Goal: Task Accomplishment & Management: Use online tool/utility

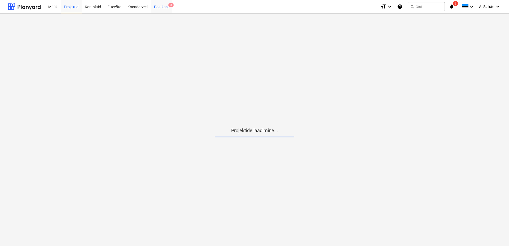
click at [162, 7] on div "Postkast 3" at bounding box center [161, 7] width 21 height 14
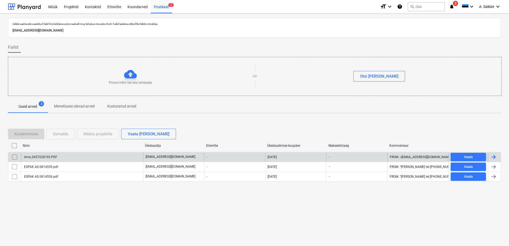
click at [48, 158] on div "Arve_0457028745.PDF" at bounding box center [40, 157] width 34 height 4
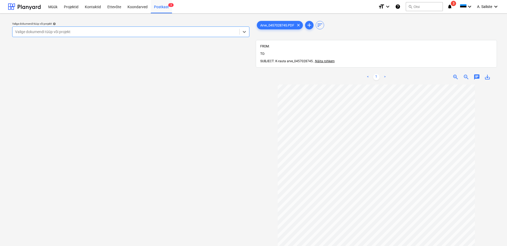
scroll to position [49, 0]
click at [192, 30] on div at bounding box center [125, 31] width 221 height 5
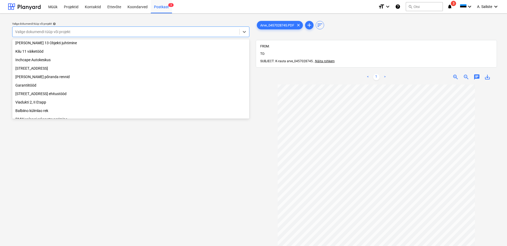
scroll to position [90, 0]
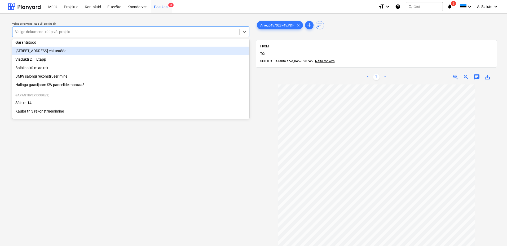
click at [60, 50] on div "[STREET_ADDRESS] ehitustööd" at bounding box center [130, 51] width 237 height 8
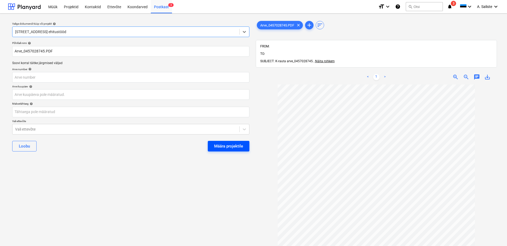
click at [236, 145] on div "Määra projektile" at bounding box center [228, 146] width 29 height 7
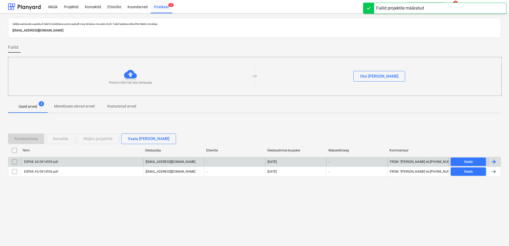
click at [39, 163] on div "ESPAK AS 0814559.pdf" at bounding box center [40, 162] width 35 height 4
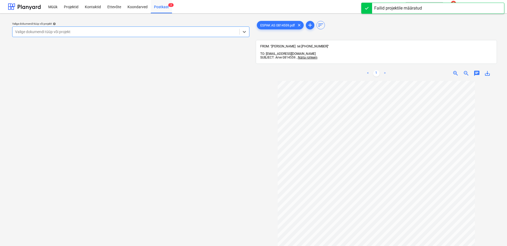
click at [174, 32] on div at bounding box center [125, 31] width 221 height 5
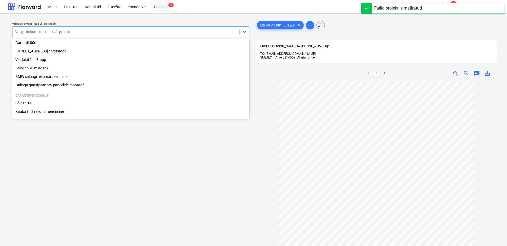
scroll to position [90, 0]
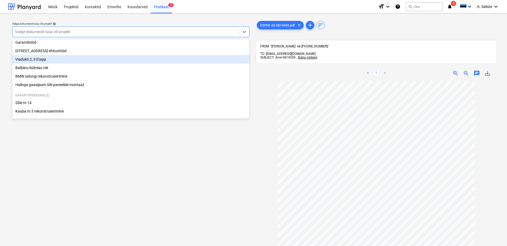
click at [42, 58] on div "Viadukti 2, II Etapp" at bounding box center [130, 59] width 237 height 8
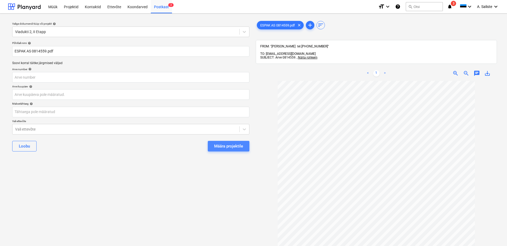
click at [232, 146] on div "Määra projektile" at bounding box center [228, 146] width 29 height 7
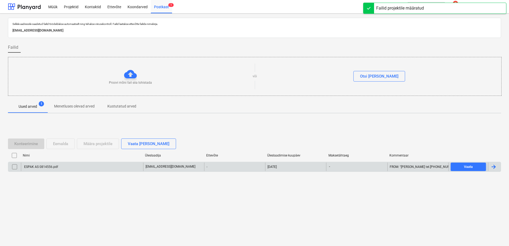
click at [68, 168] on div "ESPAK AS 0814556.pdf" at bounding box center [82, 167] width 122 height 8
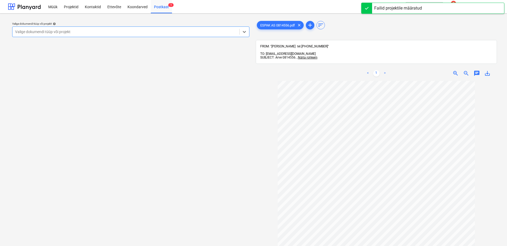
click at [156, 32] on div at bounding box center [125, 31] width 221 height 5
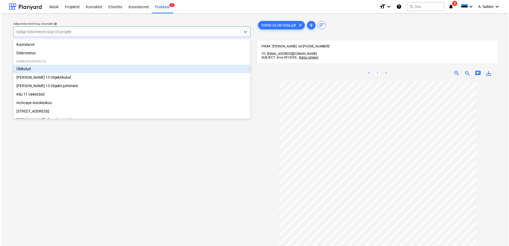
scroll to position [90, 0]
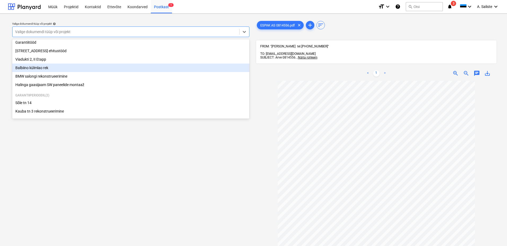
click at [79, 68] on div "Balbiino külmlao rek" at bounding box center [130, 68] width 237 height 8
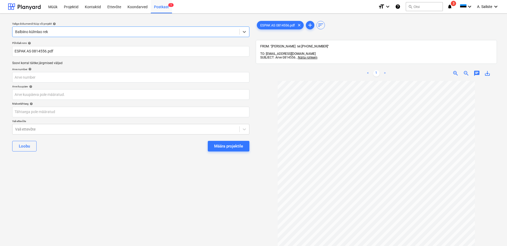
click at [223, 146] on div "Määra projektile" at bounding box center [228, 146] width 29 height 7
